Goal: Check status

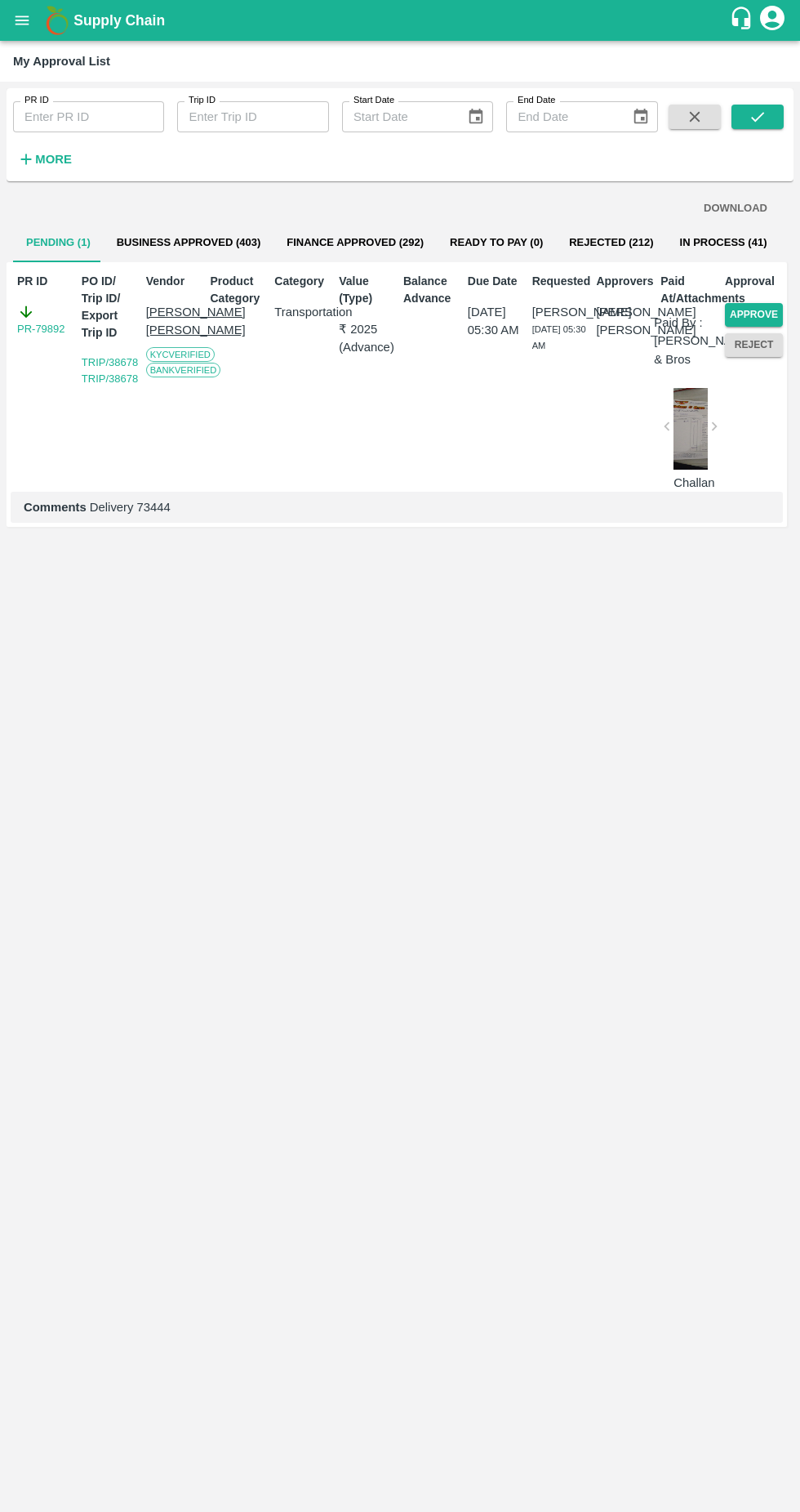
click at [37, 166] on strong "More" at bounding box center [53, 159] width 37 height 13
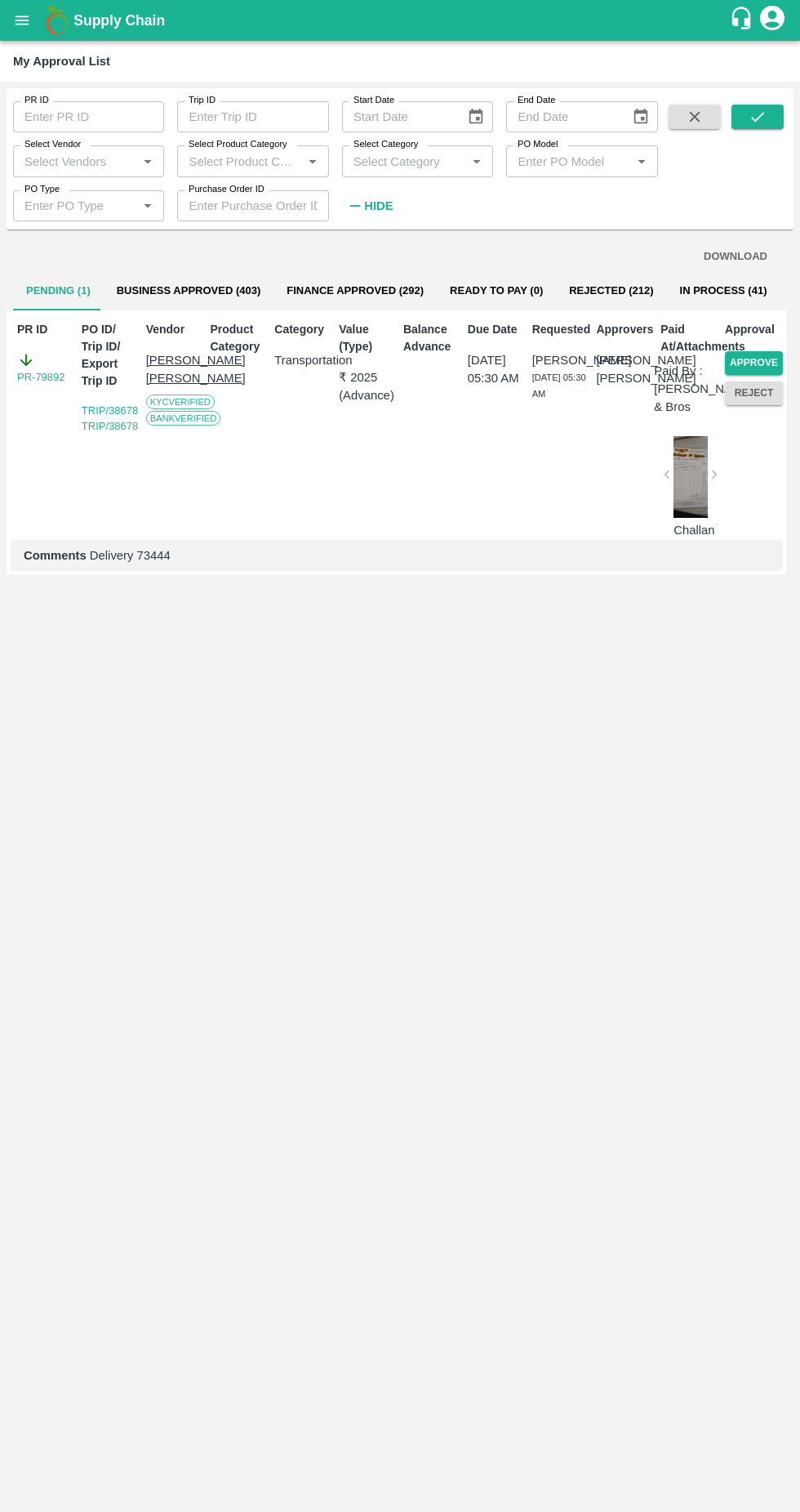
click at [40, 161] on input "Select Vendor" at bounding box center [75, 160] width 115 height 21
click at [80, 199] on div "A2 ENTERPRISES-Transporter" at bounding box center [93, 207] width 119 height 37
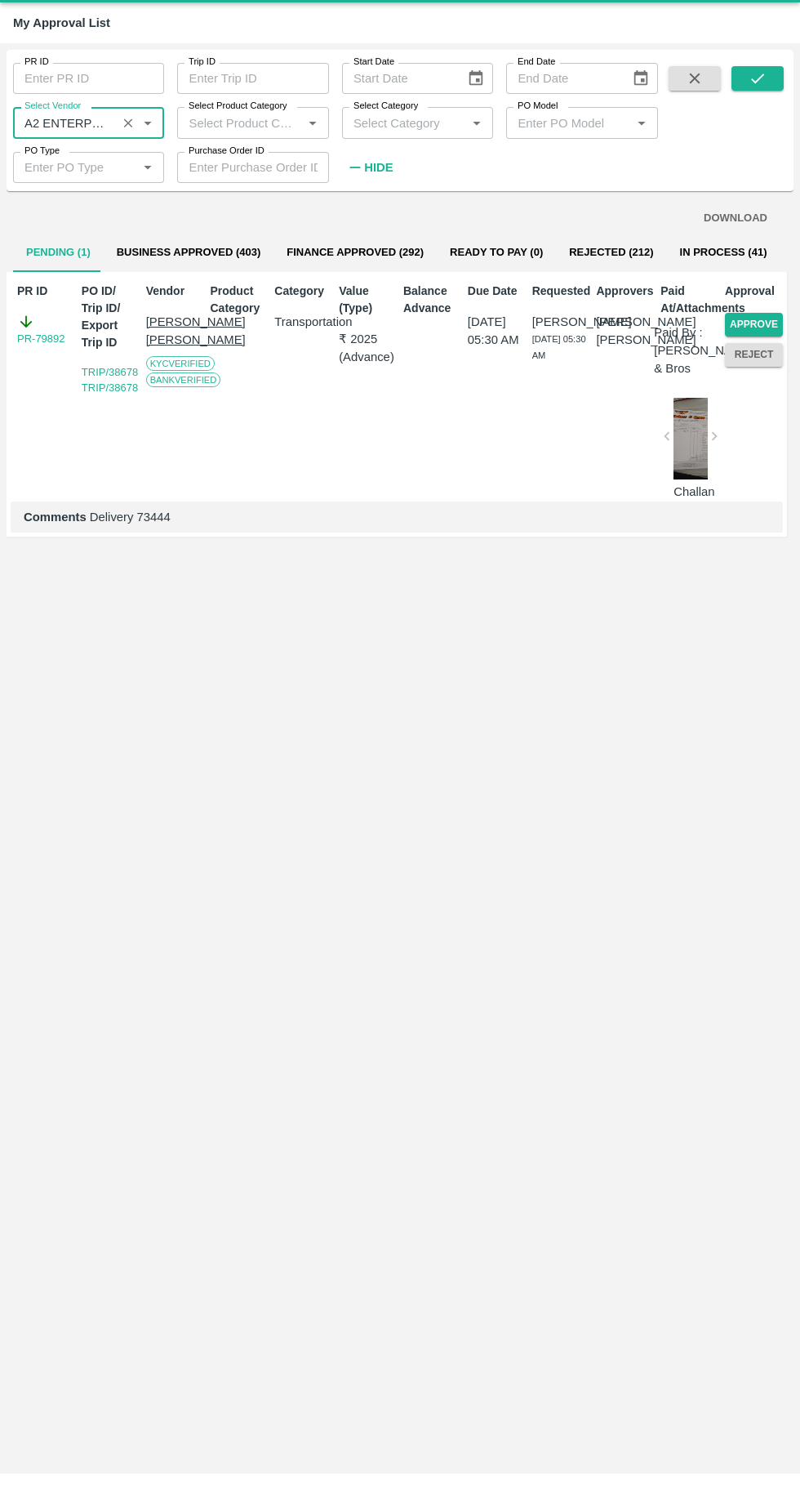
type input "A2 ENTERPRISES-Transporter"
click at [773, 116] on button "submit" at bounding box center [758, 116] width 52 height 25
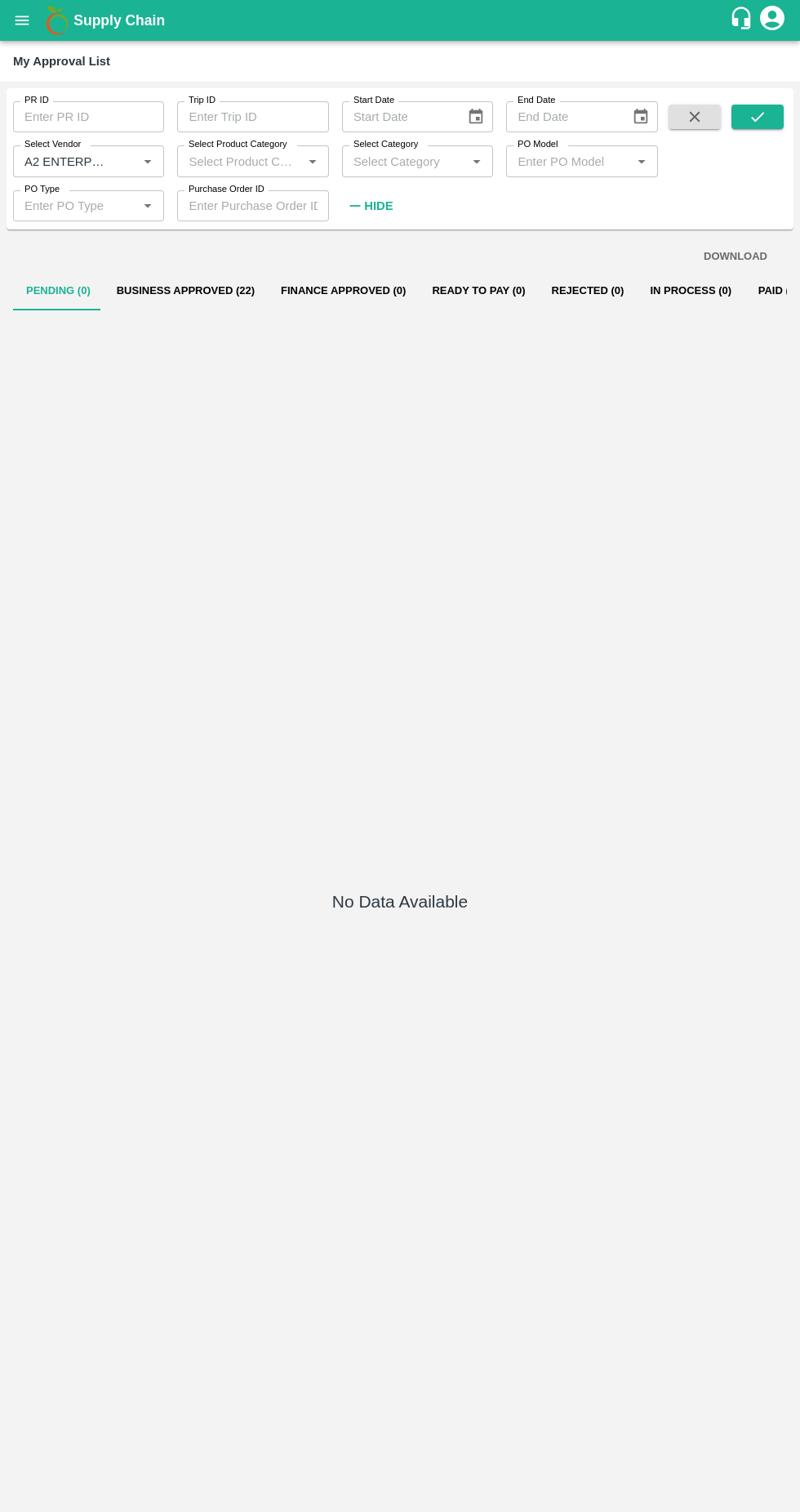
click at [218, 290] on button "Business Approved (22)" at bounding box center [185, 290] width 164 height 39
